Goal: Obtain resource: Download file/media

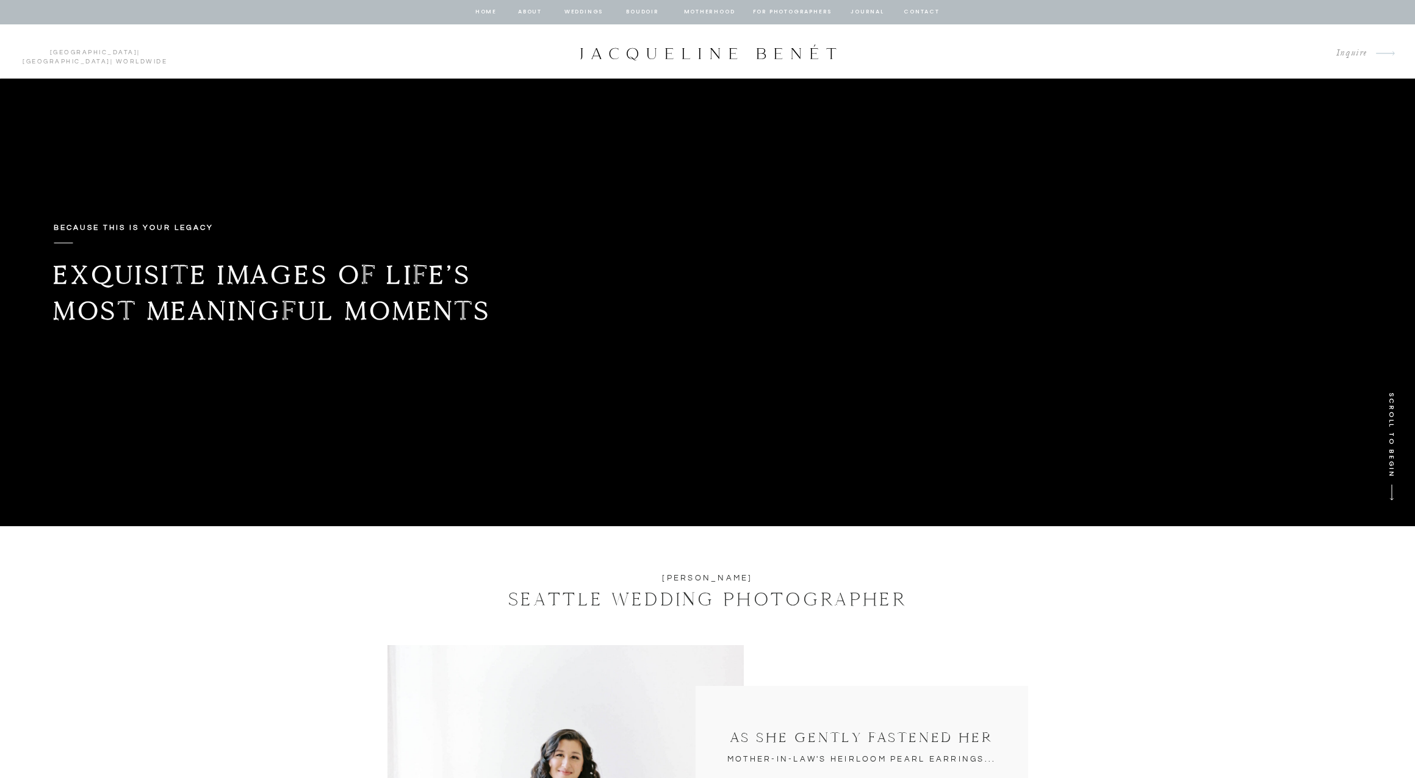
click at [483, 12] on nav "home" at bounding box center [486, 12] width 23 height 11
click at [1353, 52] on p "Inquire" at bounding box center [1346, 53] width 41 height 16
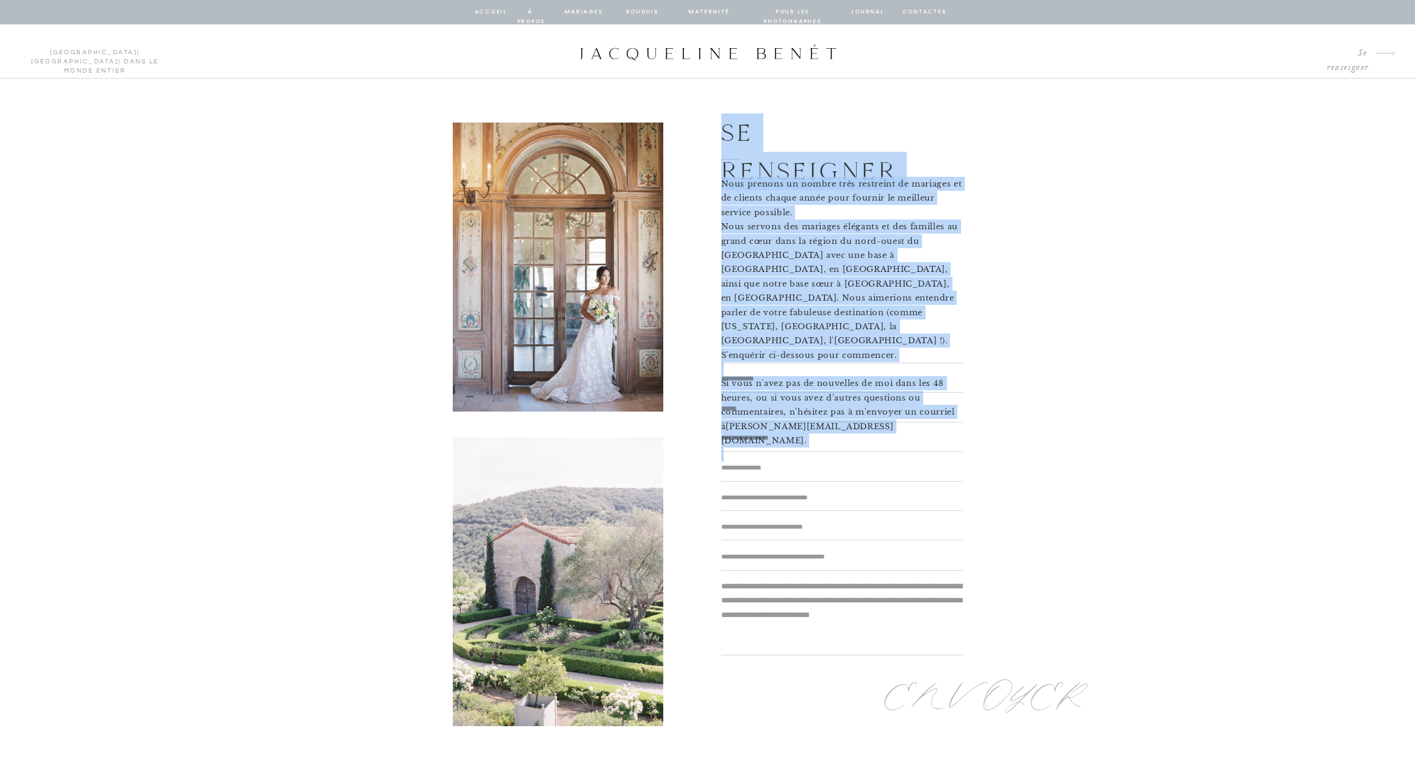
drag, startPoint x: 742, startPoint y: 161, endPoint x: 927, endPoint y: 378, distance: 284.3
click at [927, 378] on div "Se renseigner Nous prenons un nombre très restreint de mariages et de clients c…" at bounding box center [708, 439] width 732 height 720
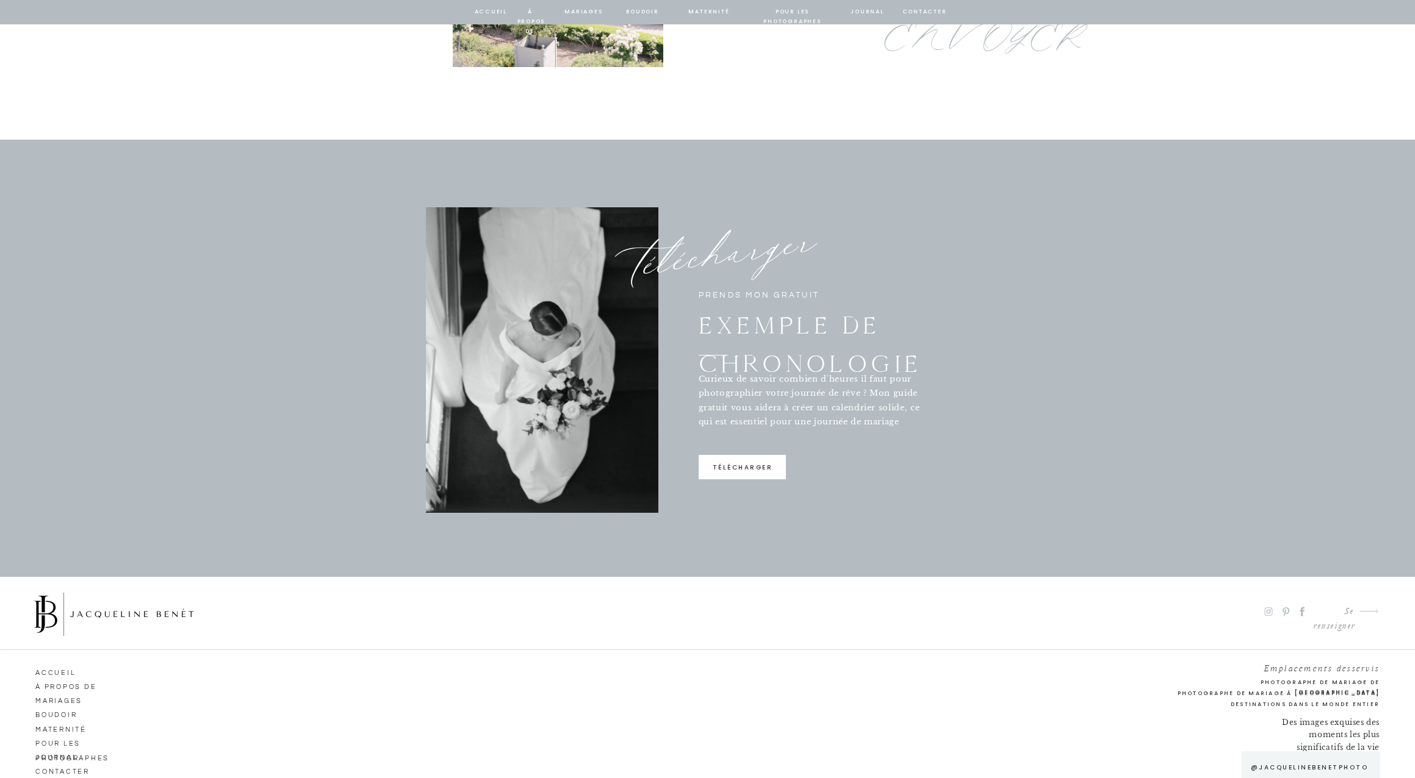
scroll to position [592, 0]
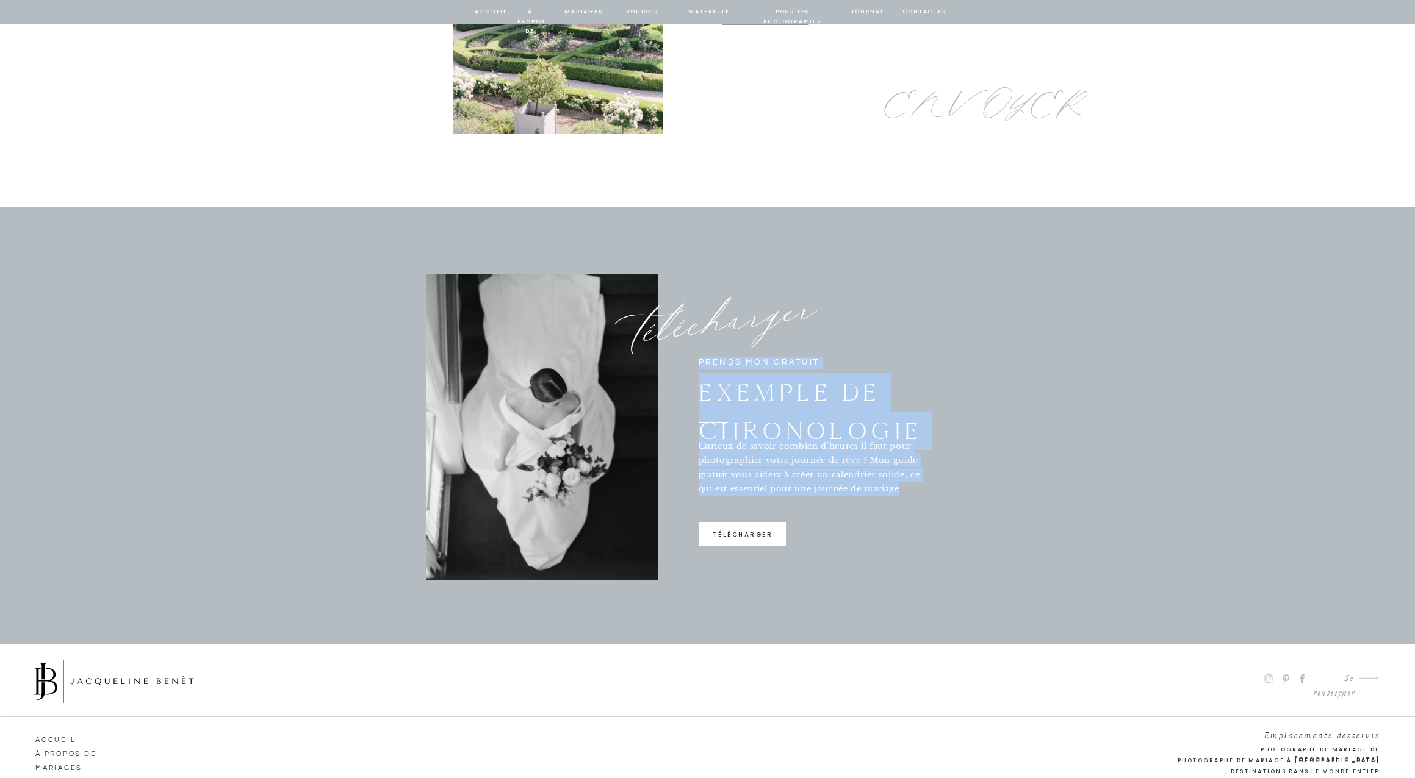
drag, startPoint x: 705, startPoint y: 365, endPoint x: 908, endPoint y: 488, distance: 238.1
click at [908, 488] on div "télécharger PRENDS MON GRATUIT EXEMPLE DE CHRONOLOGIE Curieux de savoir combien…" at bounding box center [708, 425] width 732 height 437
click at [753, 539] on p "télécharger" at bounding box center [743, 538] width 86 height 16
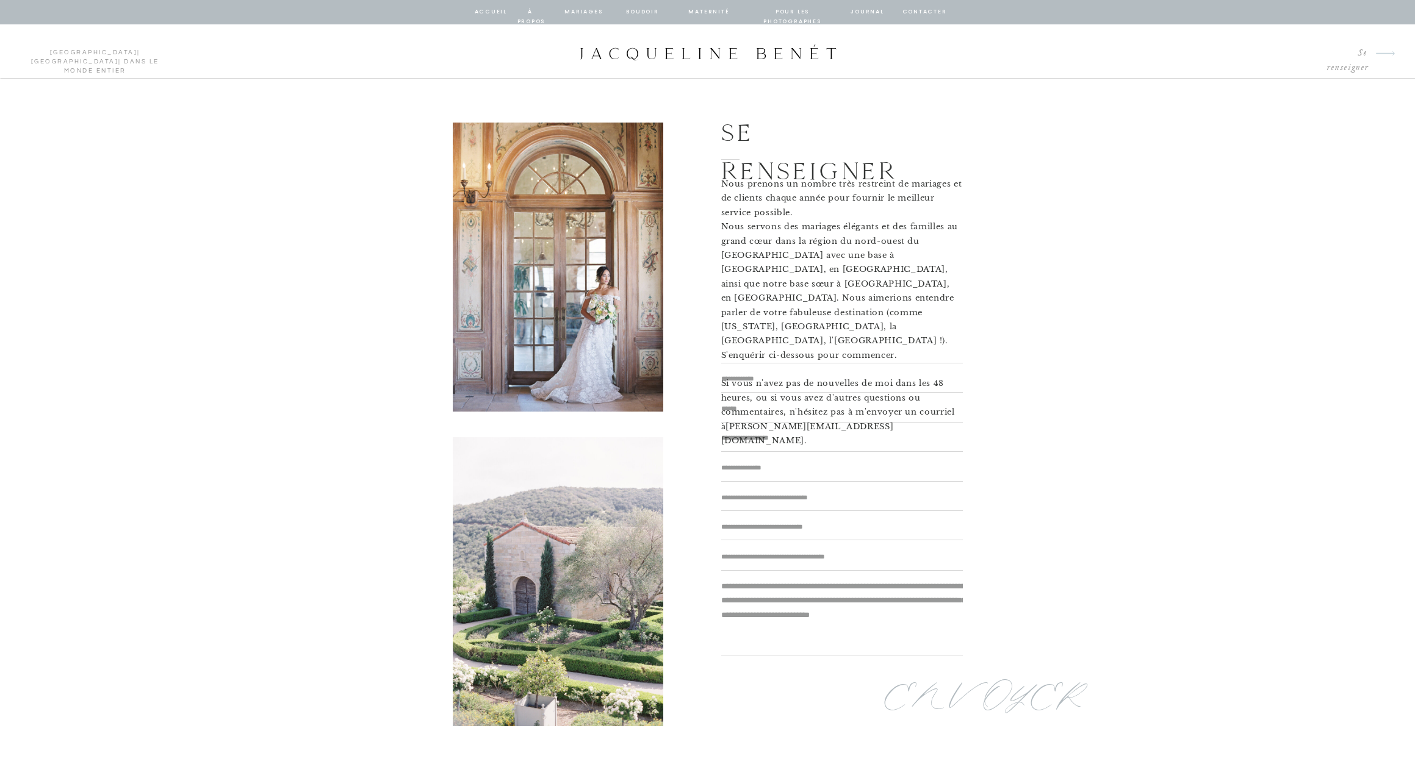
scroll to position [0, 0]
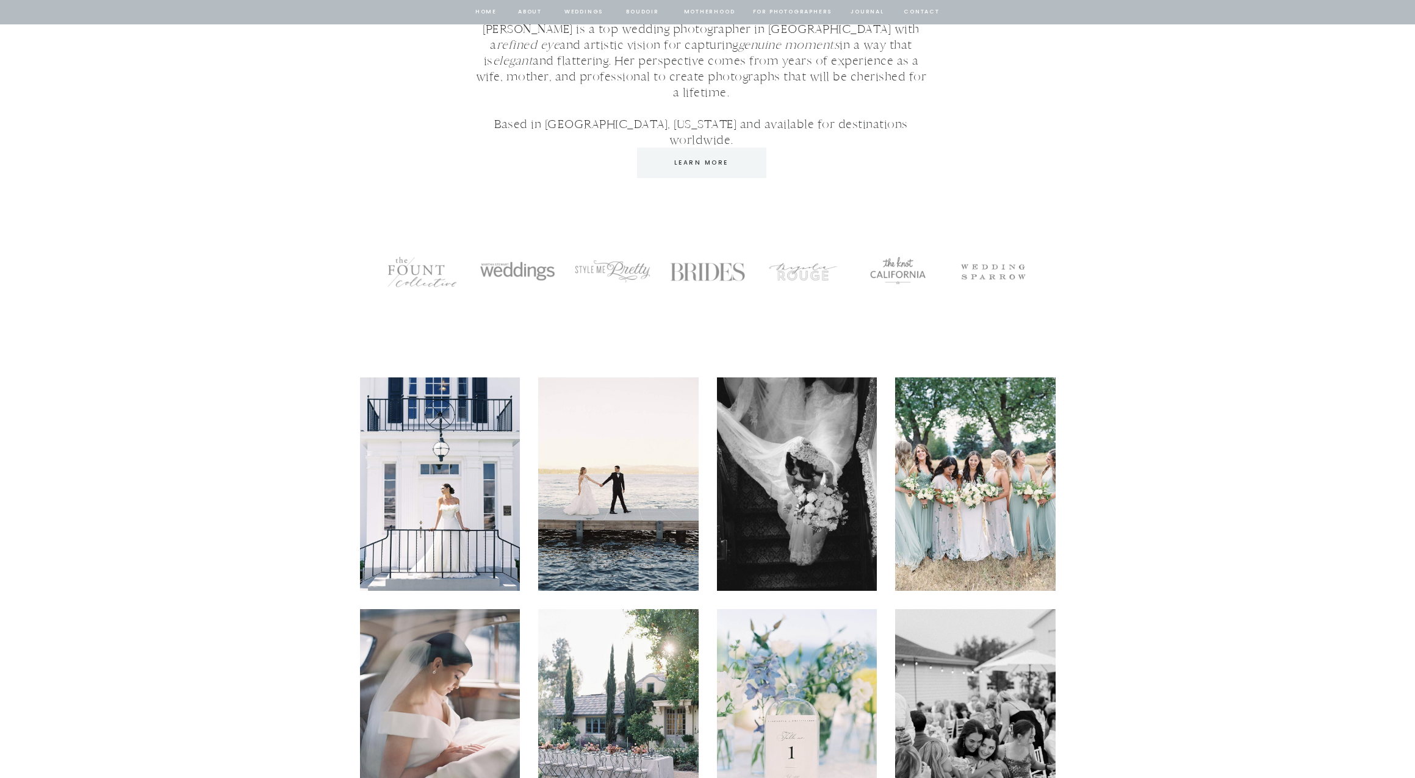
scroll to position [1978, 0]
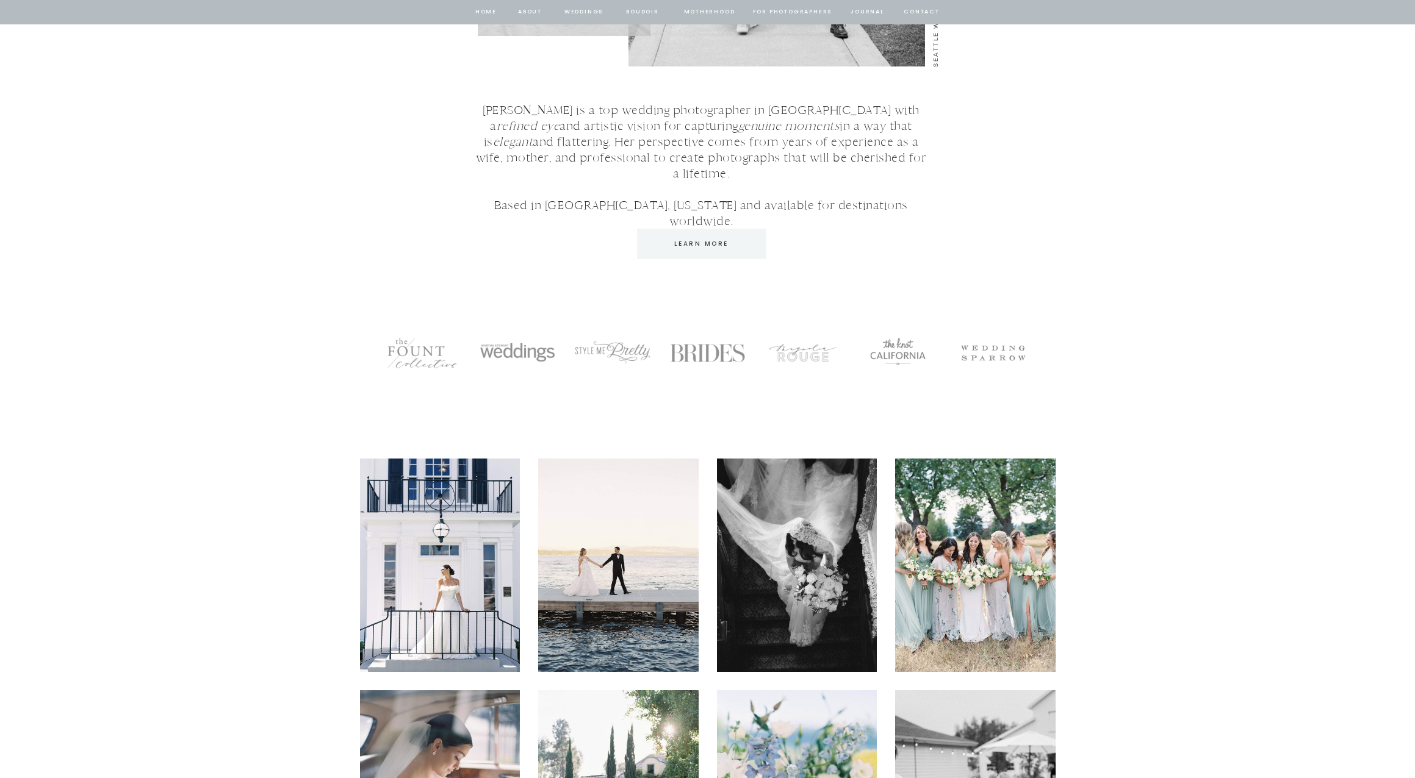
click at [447, 500] on img at bounding box center [440, 566] width 160 height 214
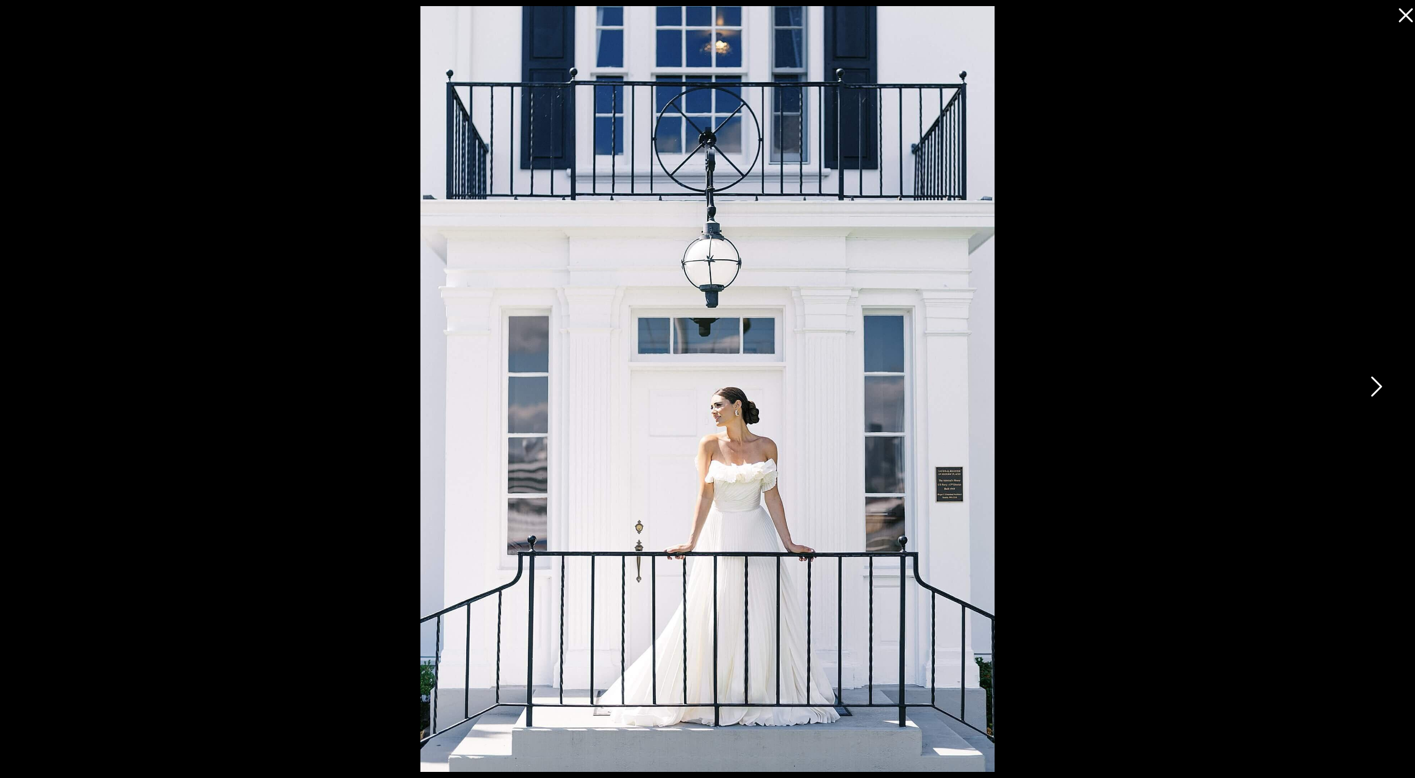
click at [1383, 382] on icon at bounding box center [1375, 390] width 31 height 37
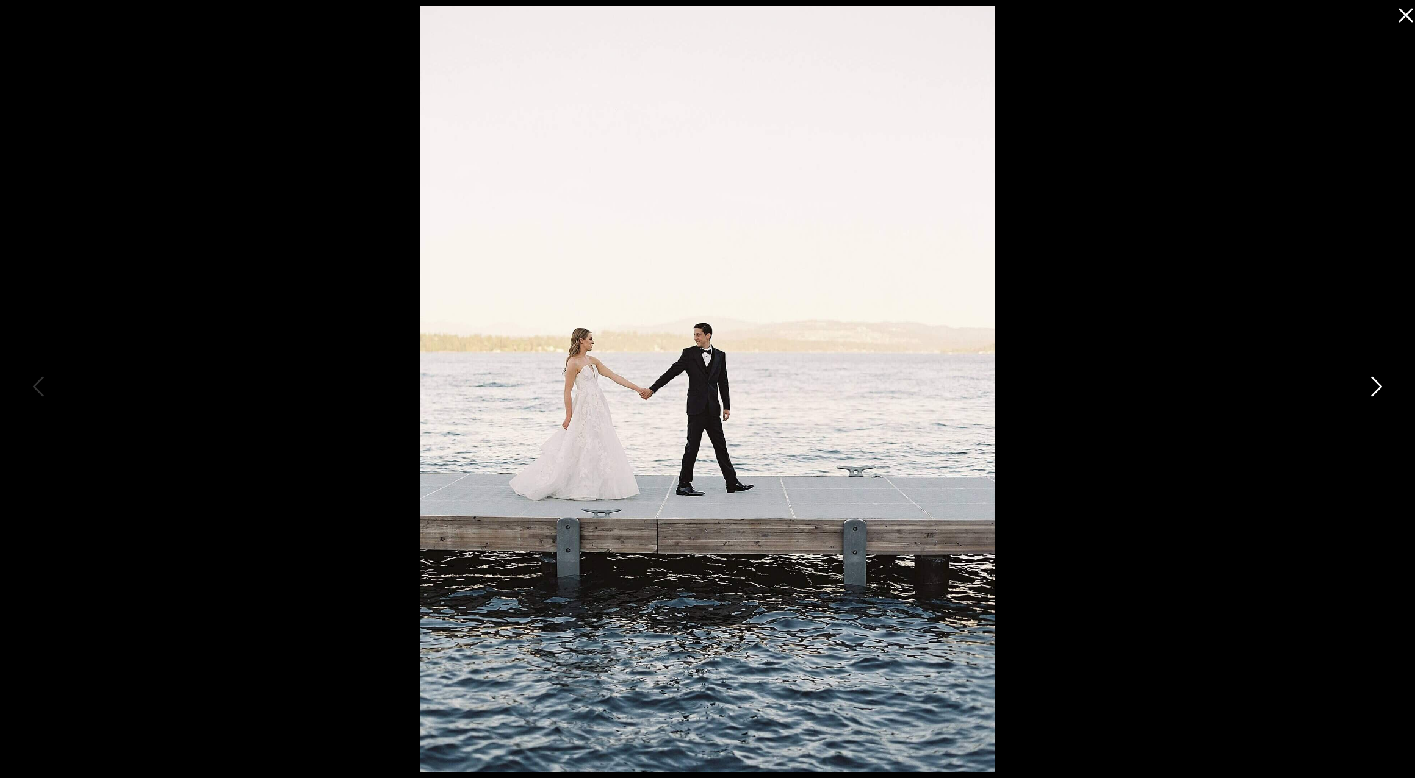
click at [1383, 382] on icon at bounding box center [1375, 390] width 31 height 37
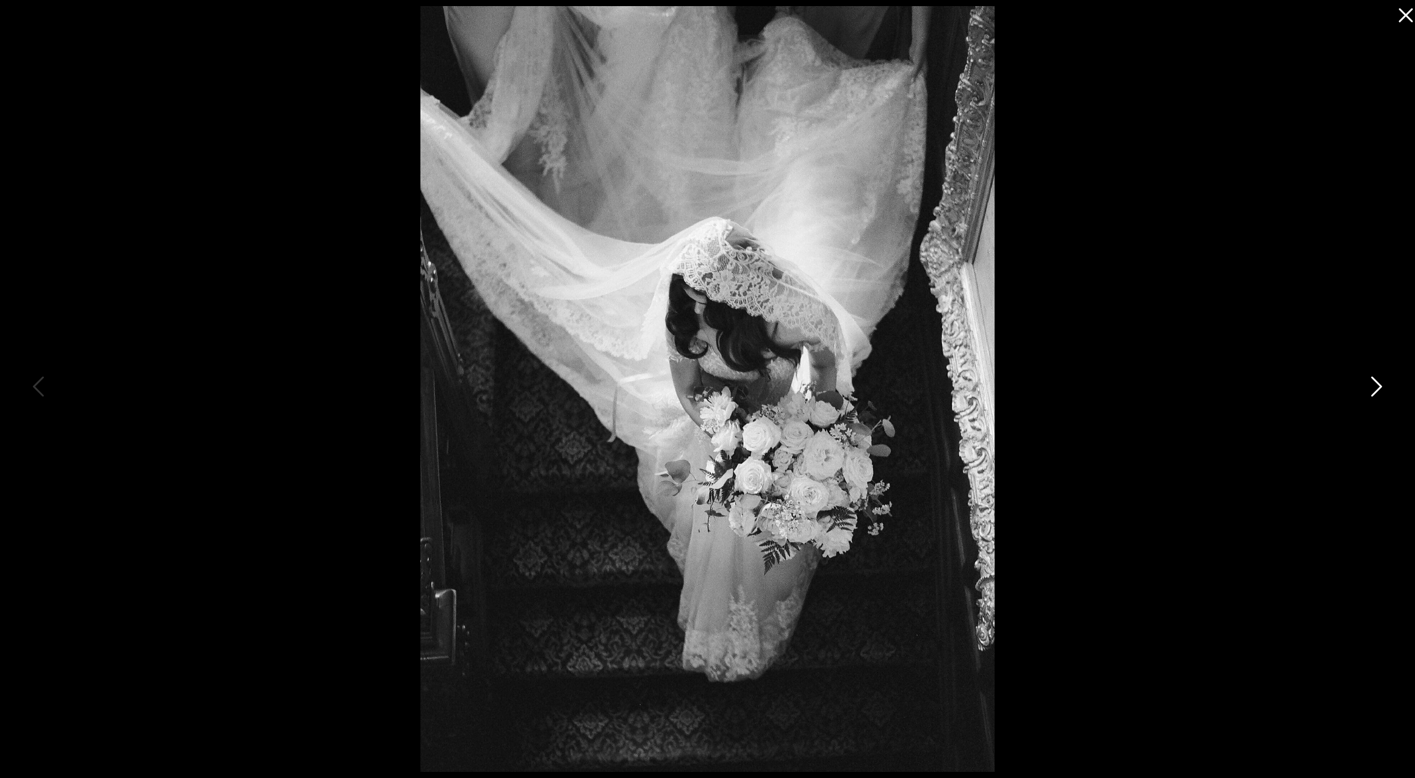
click at [1383, 382] on icon at bounding box center [1375, 390] width 31 height 37
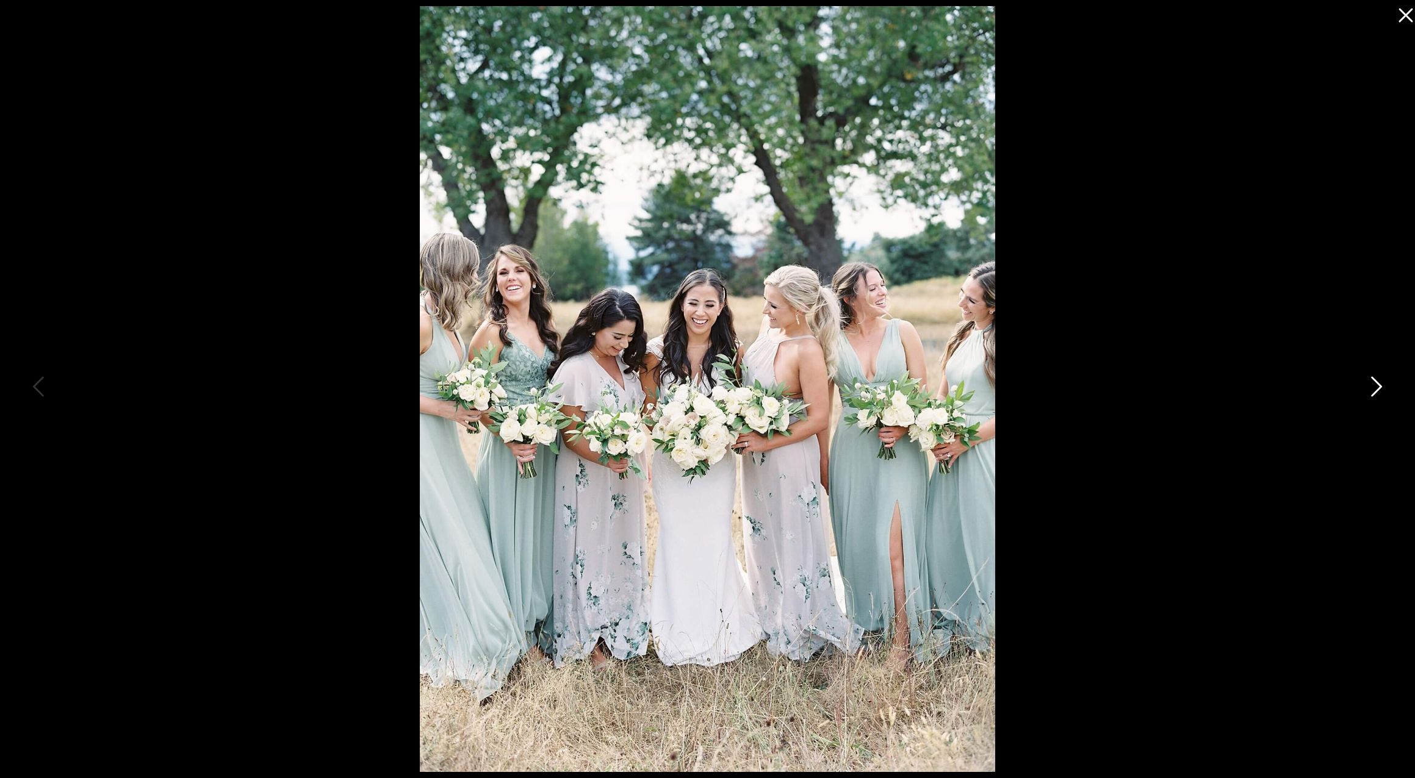
click at [1383, 382] on icon at bounding box center [1375, 390] width 31 height 37
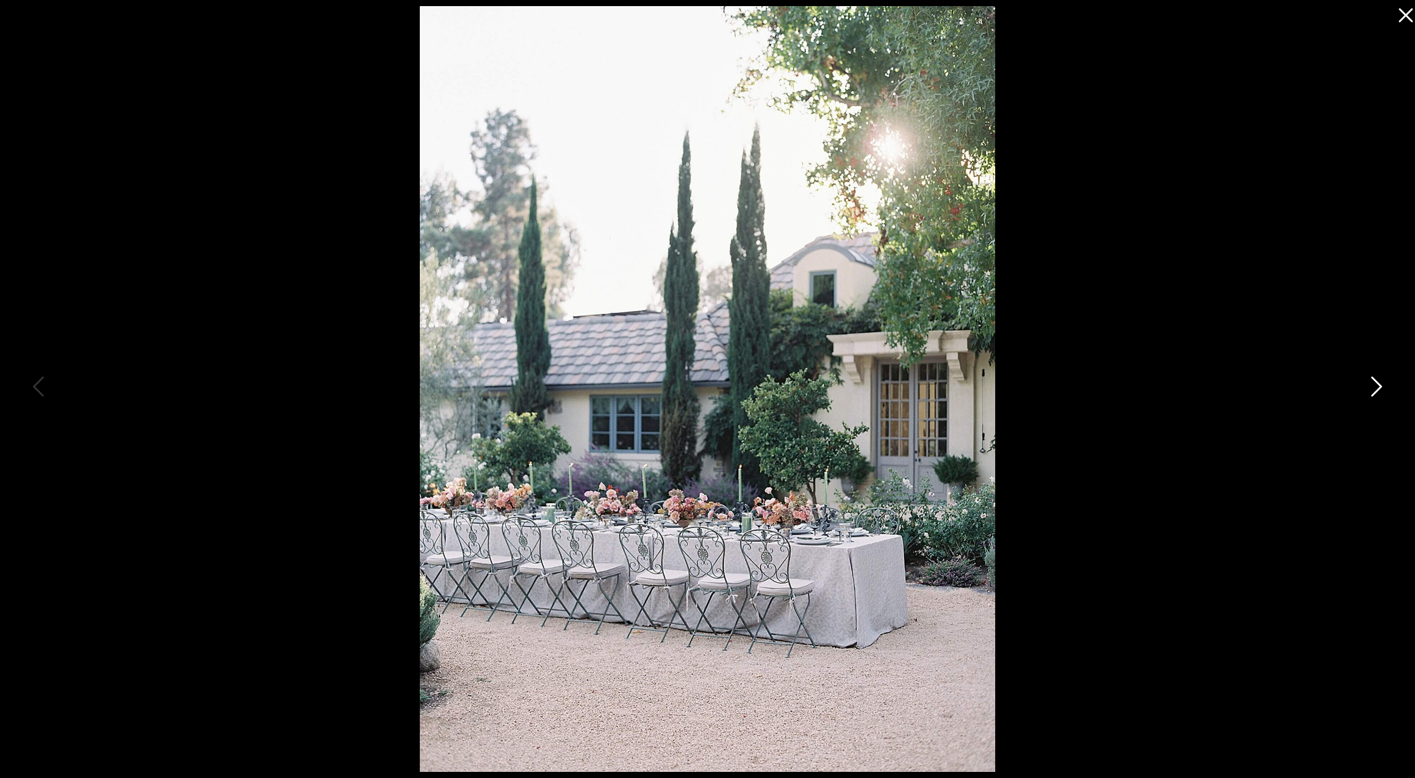
click at [1383, 382] on icon at bounding box center [1375, 390] width 31 height 37
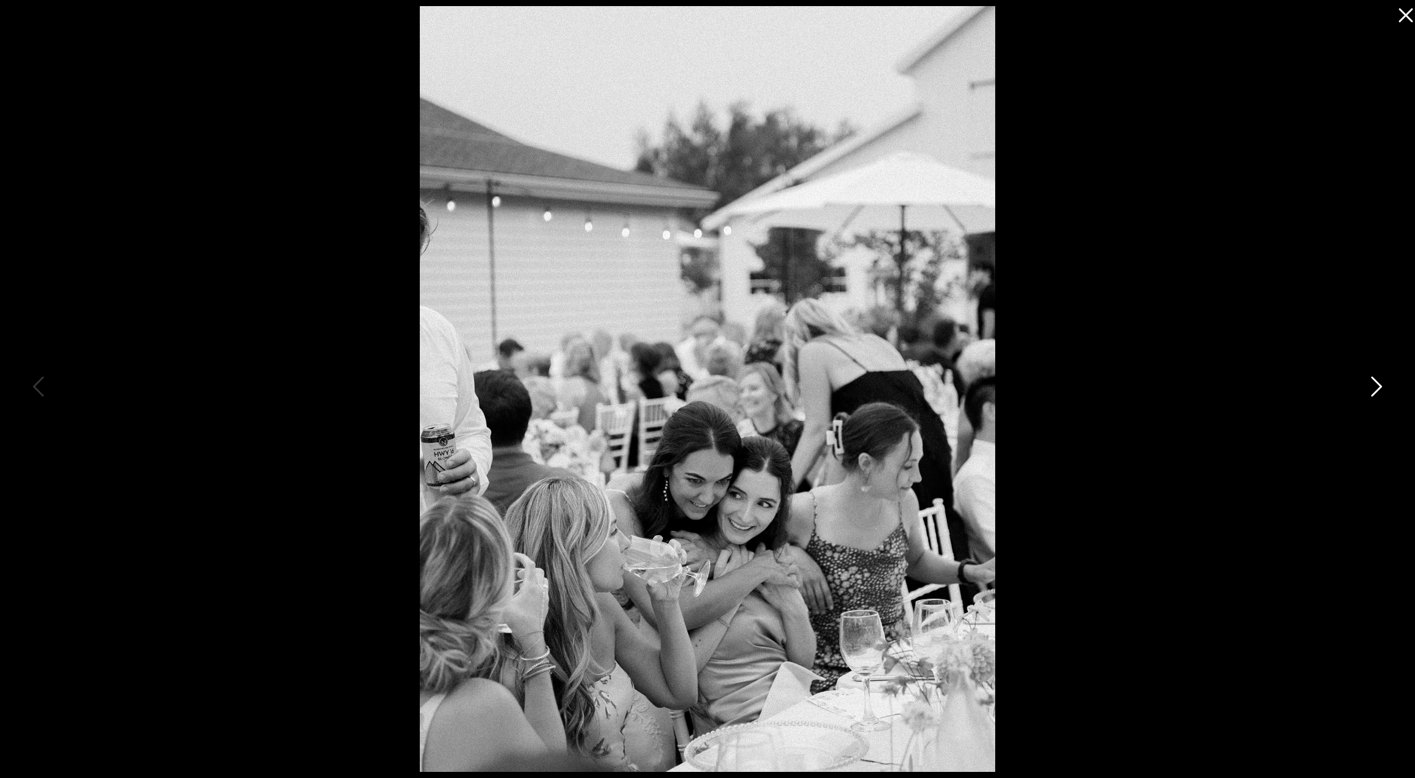
click at [1383, 382] on icon at bounding box center [1375, 390] width 31 height 37
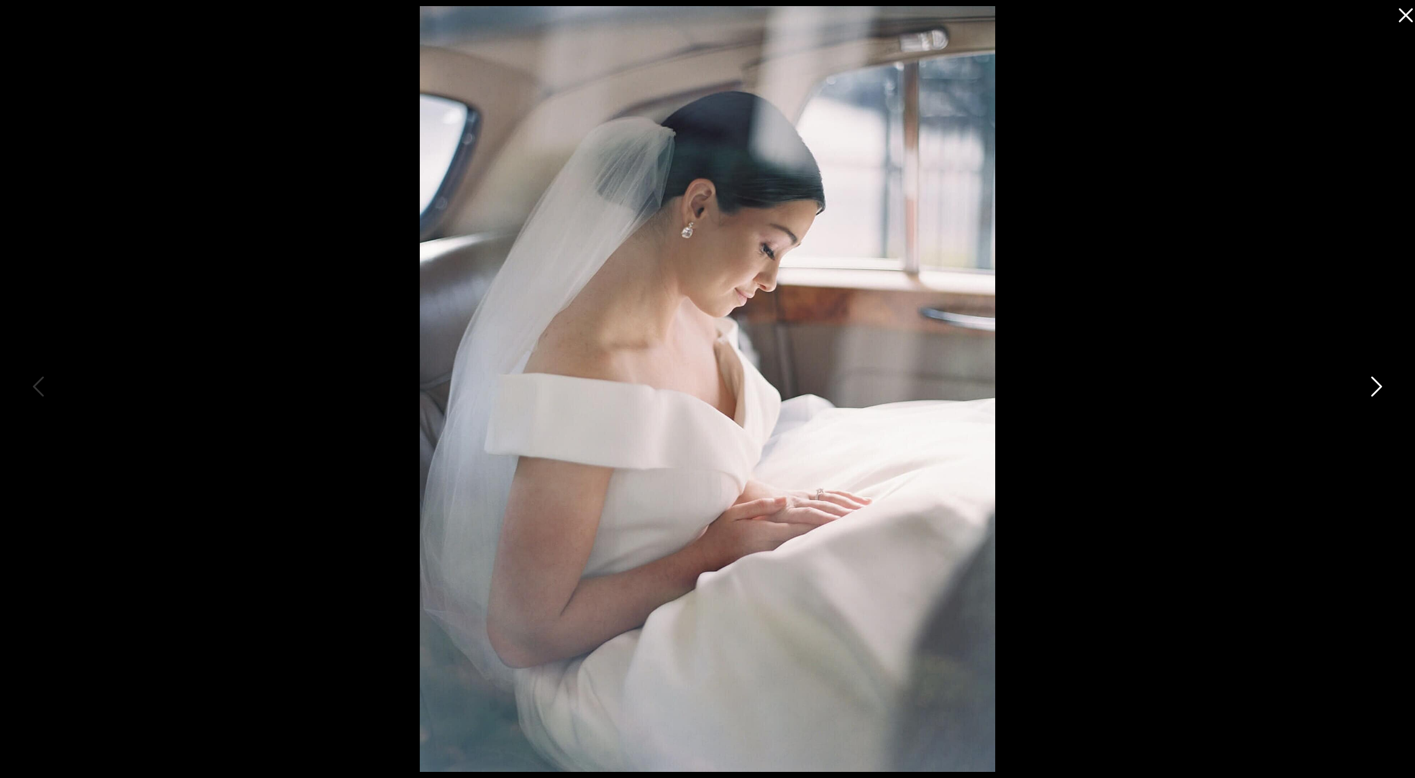
click at [1383, 382] on icon at bounding box center [1375, 390] width 31 height 37
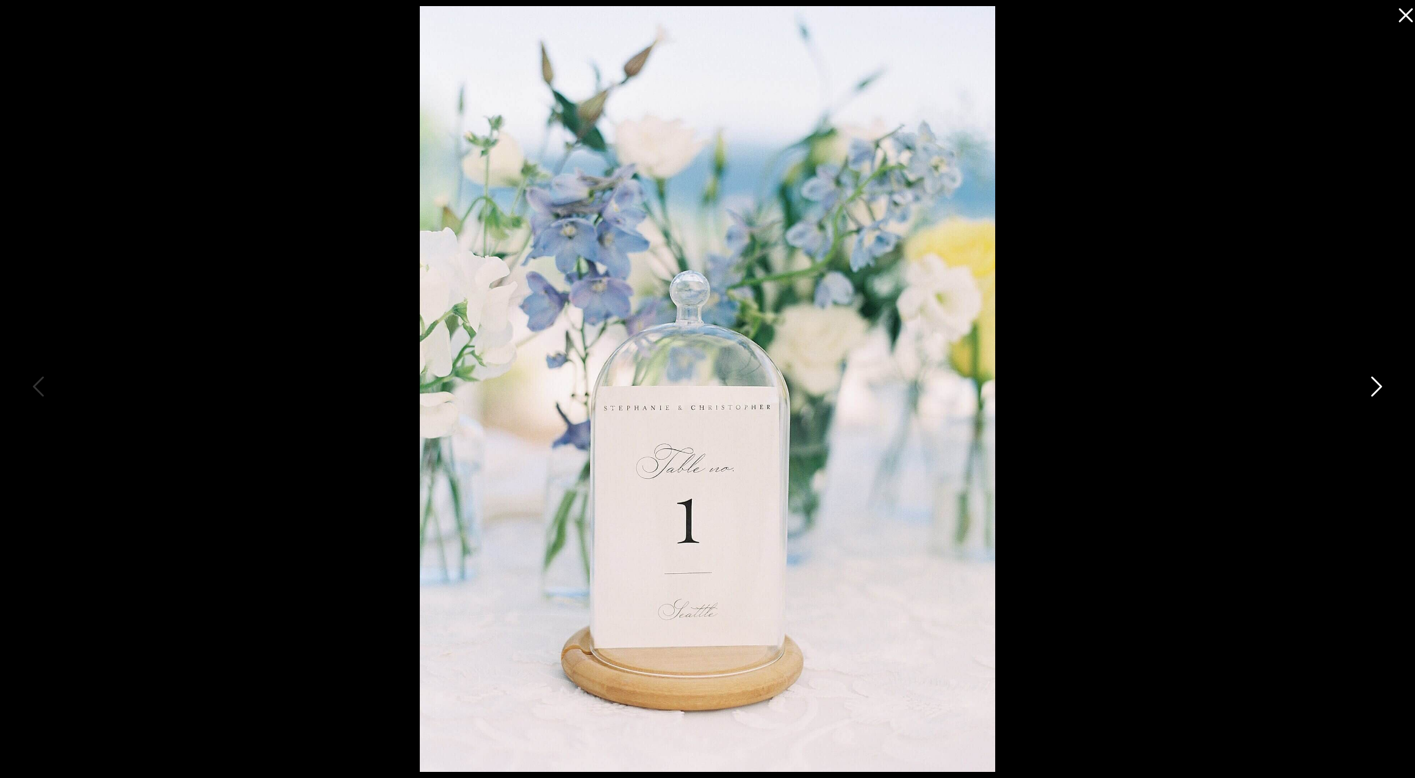
click at [1383, 382] on icon at bounding box center [1375, 390] width 31 height 37
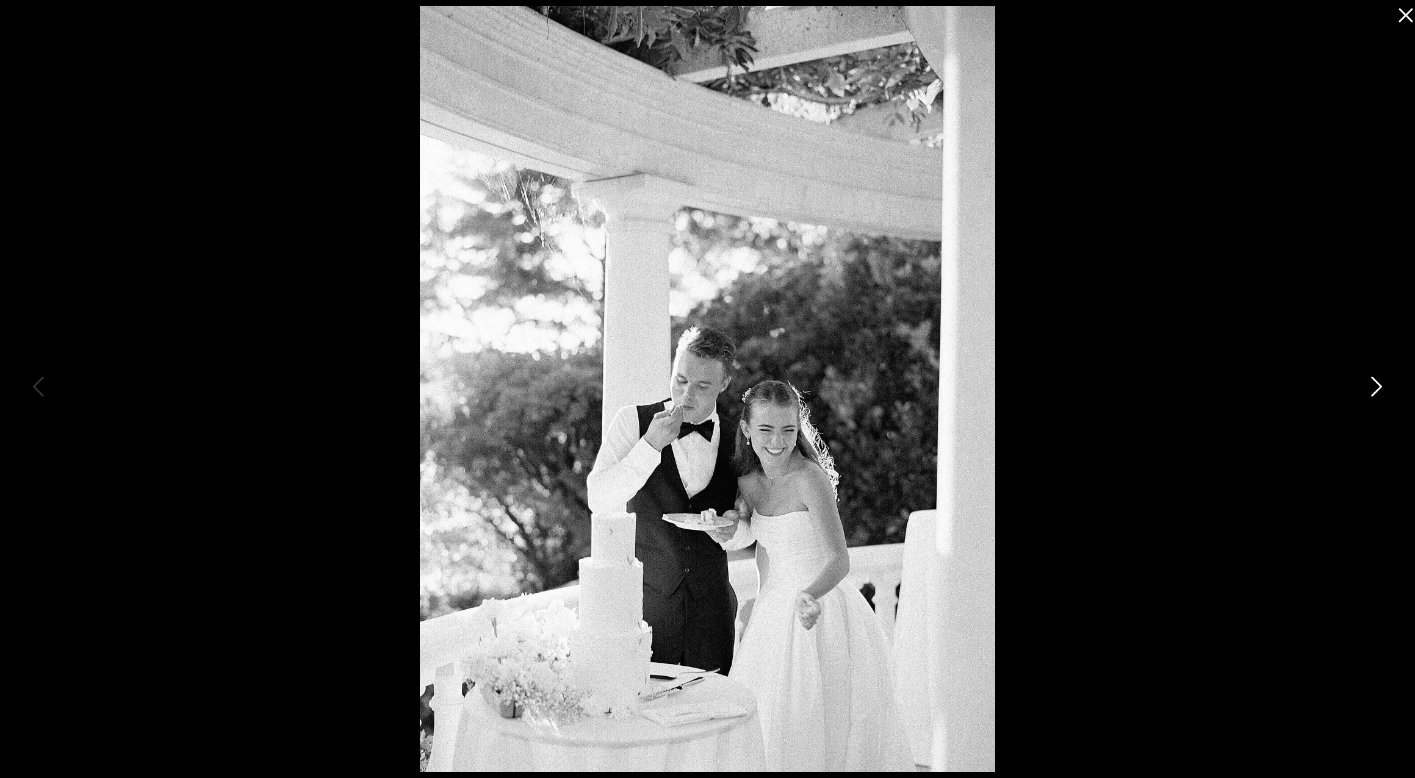
click at [1383, 382] on icon at bounding box center [1375, 390] width 31 height 37
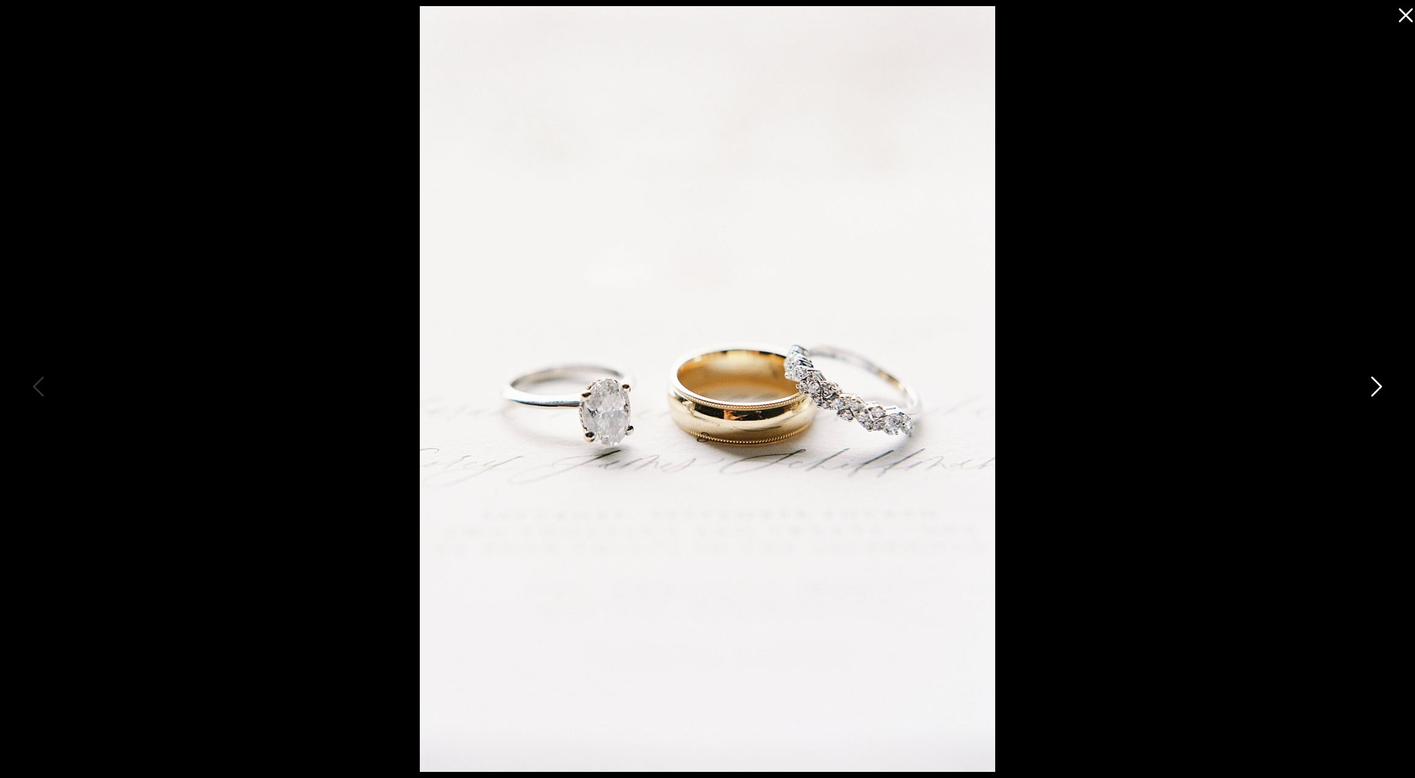
click at [1383, 382] on icon at bounding box center [1375, 390] width 31 height 37
